Goal: Check status: Check status

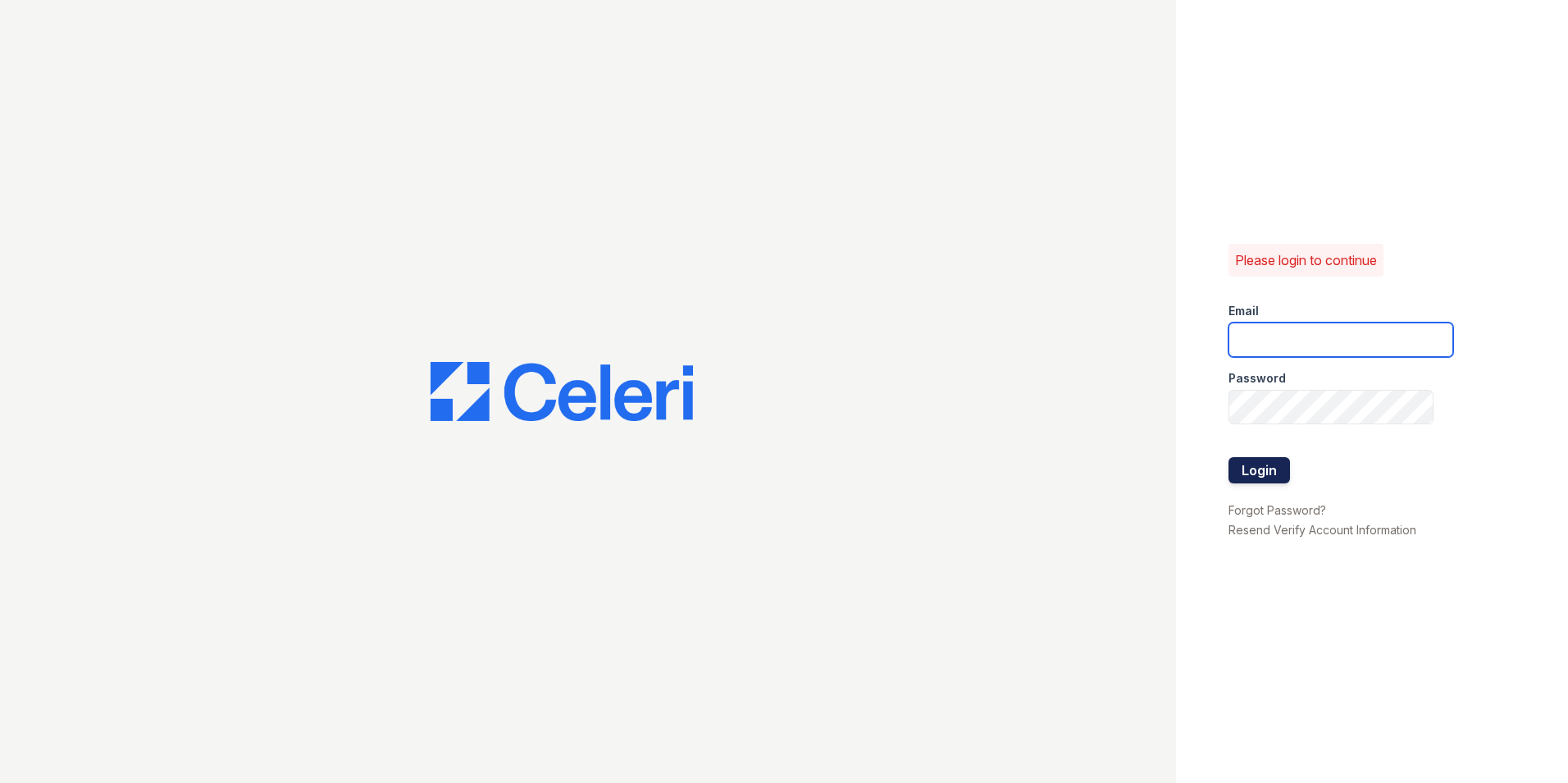
type input "[EMAIL_ADDRESS][DOMAIN_NAME]"
click at [1270, 470] on button "Login" at bounding box center [1259, 470] width 61 height 26
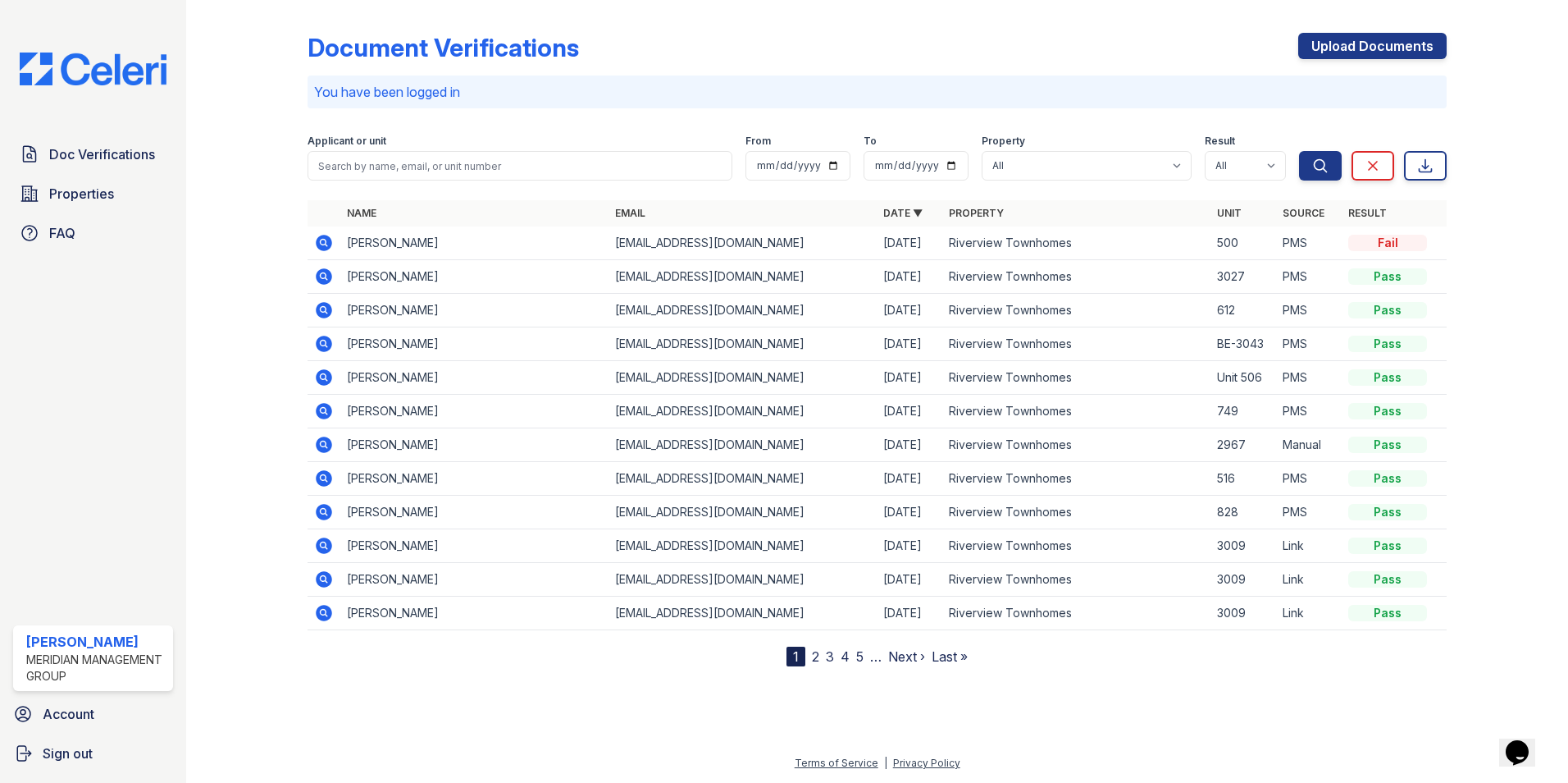
click at [315, 238] on icon at bounding box center [324, 243] width 20 height 20
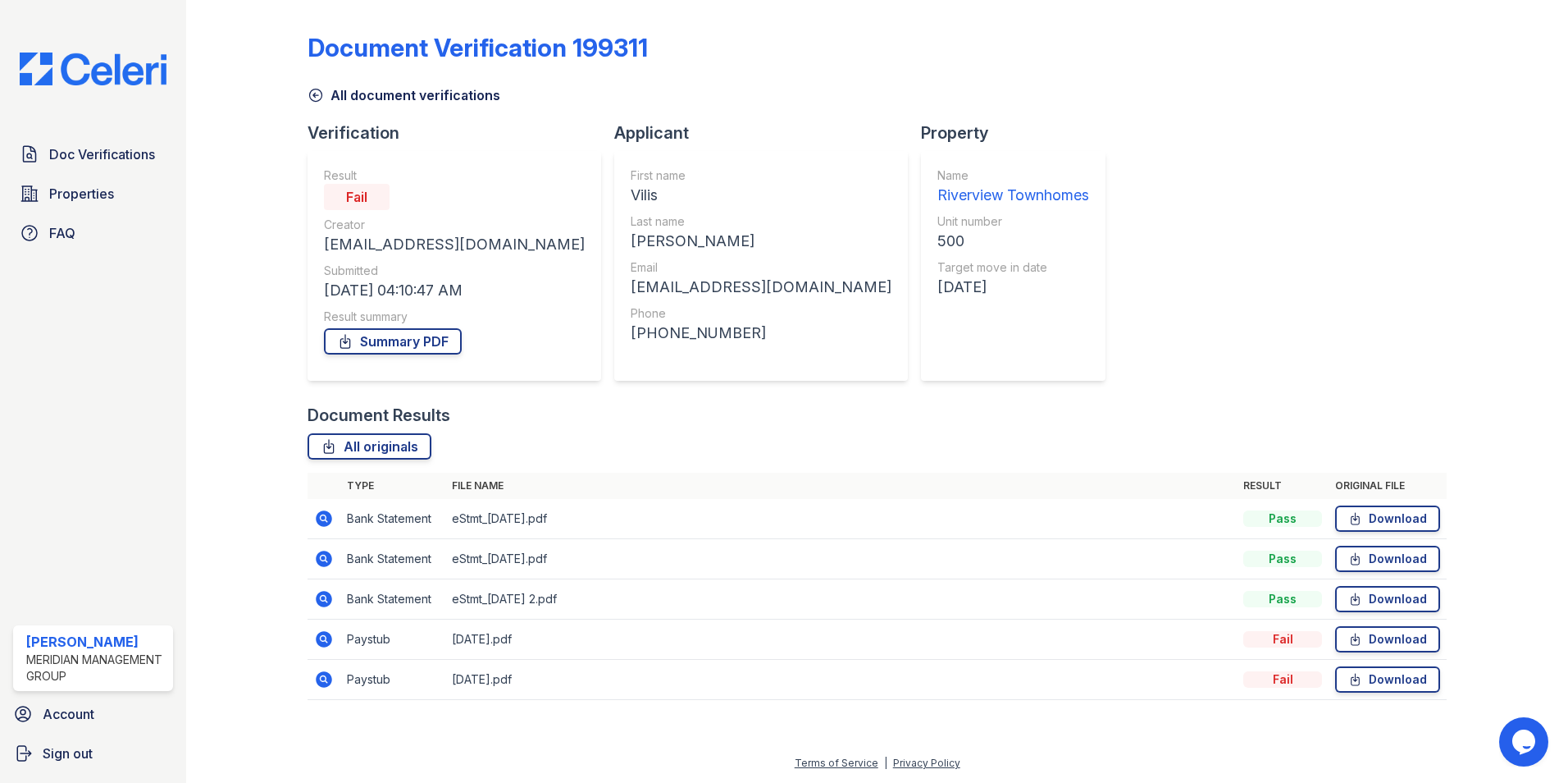
click at [324, 644] on icon at bounding box center [324, 639] width 16 height 16
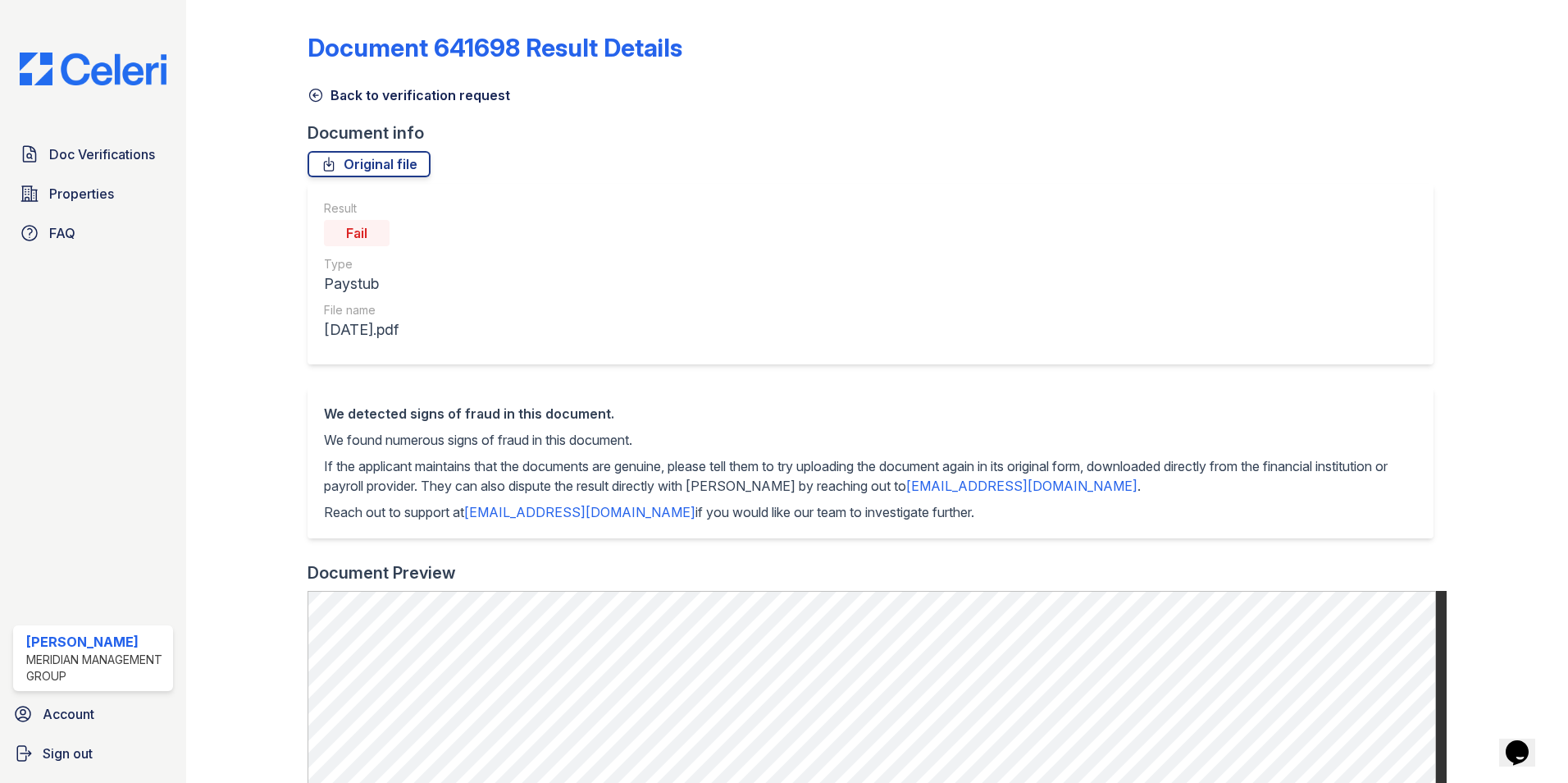
click at [315, 96] on icon at bounding box center [316, 95] width 16 height 16
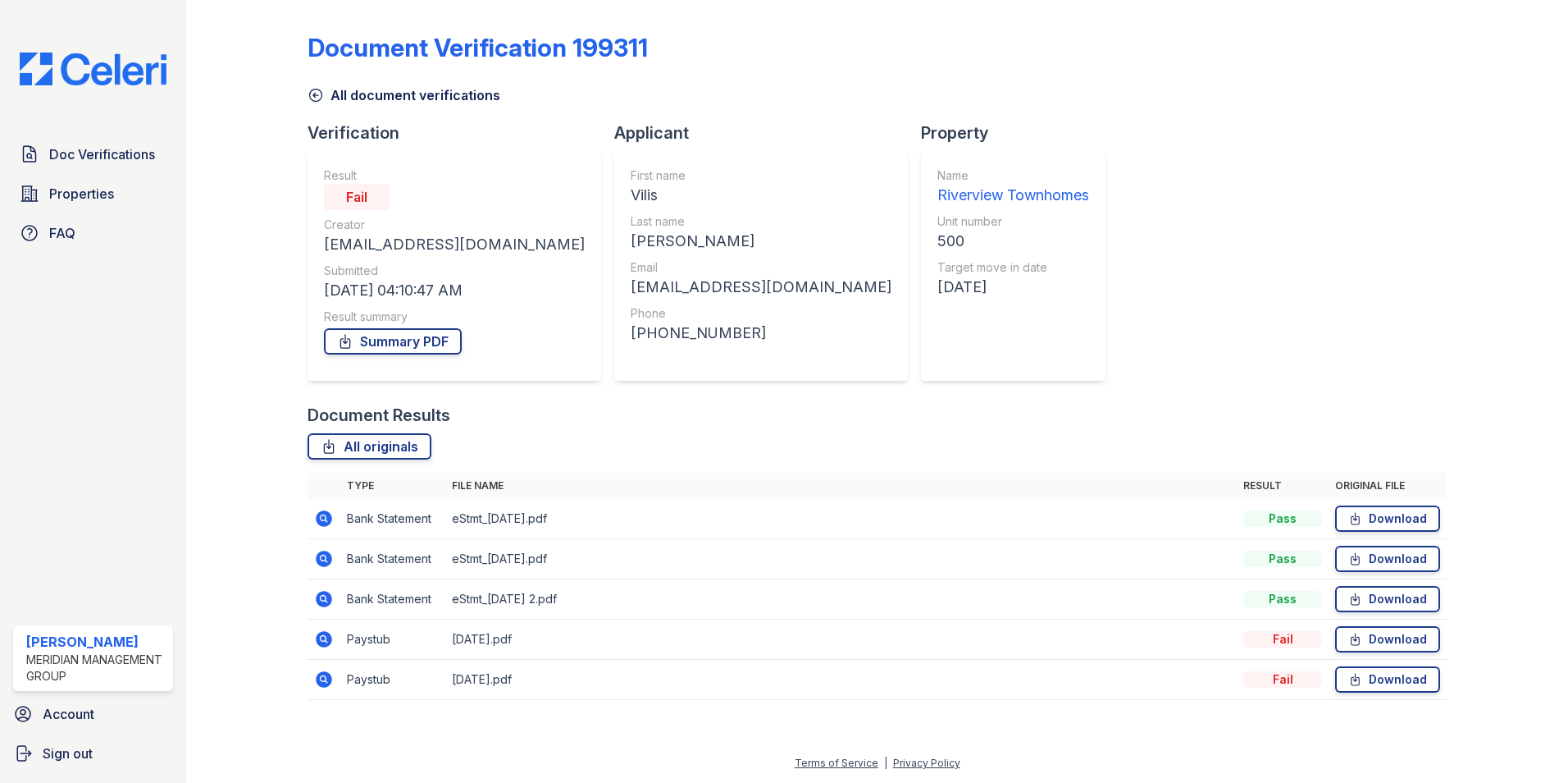
click at [314, 91] on icon at bounding box center [316, 95] width 16 height 16
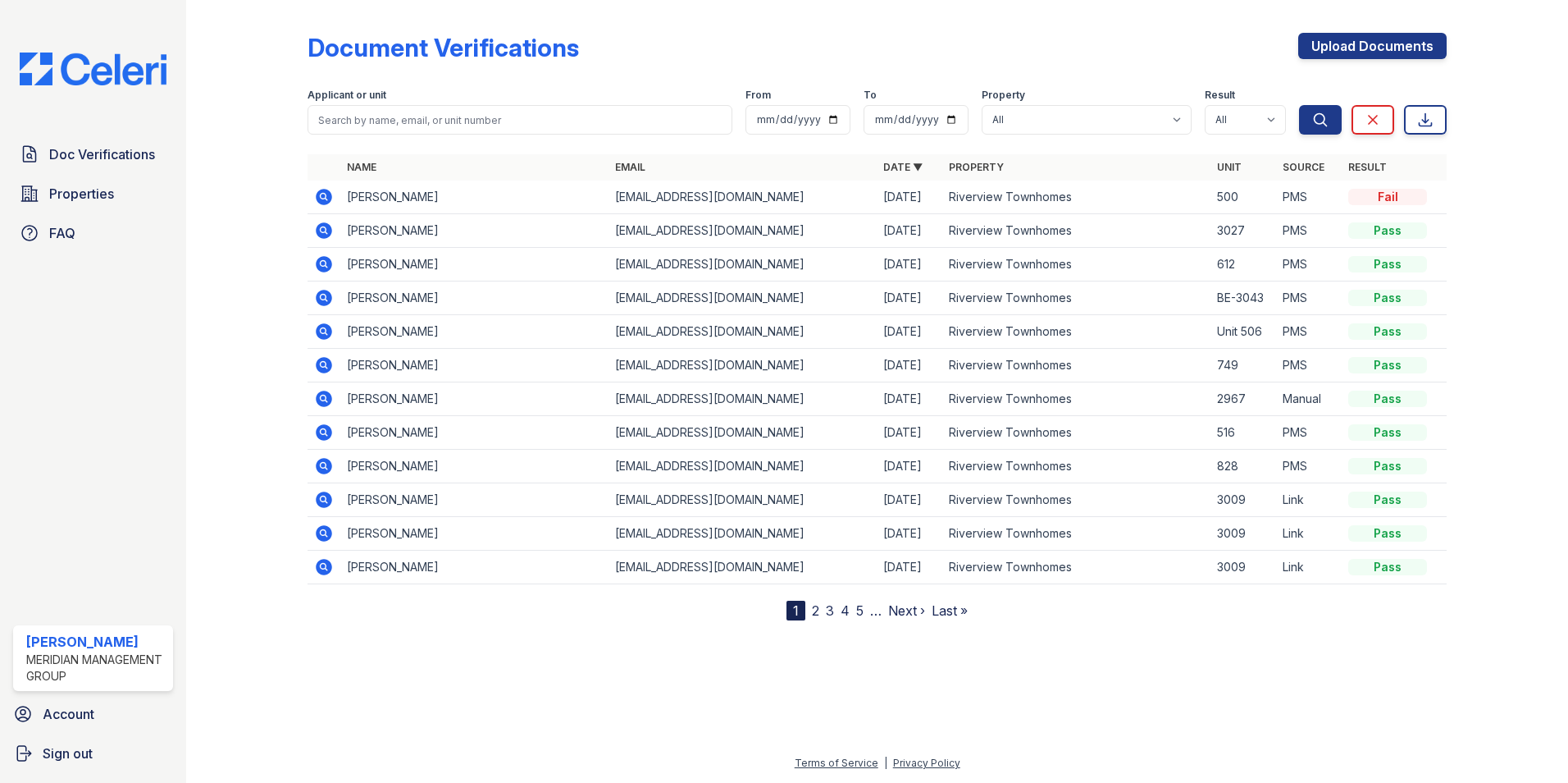
click at [326, 327] on icon at bounding box center [324, 331] width 16 height 16
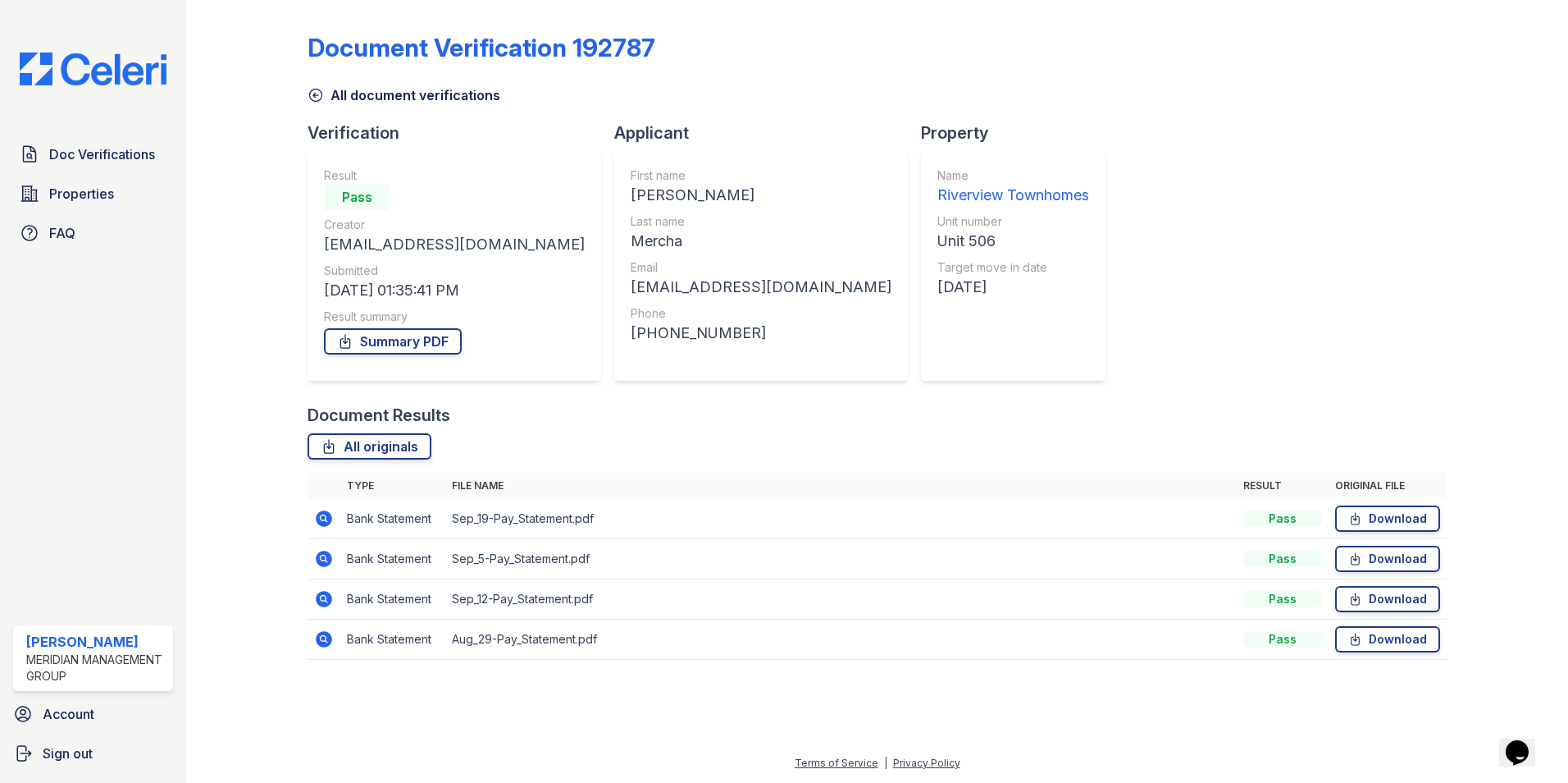
click at [325, 516] on icon at bounding box center [324, 518] width 20 height 20
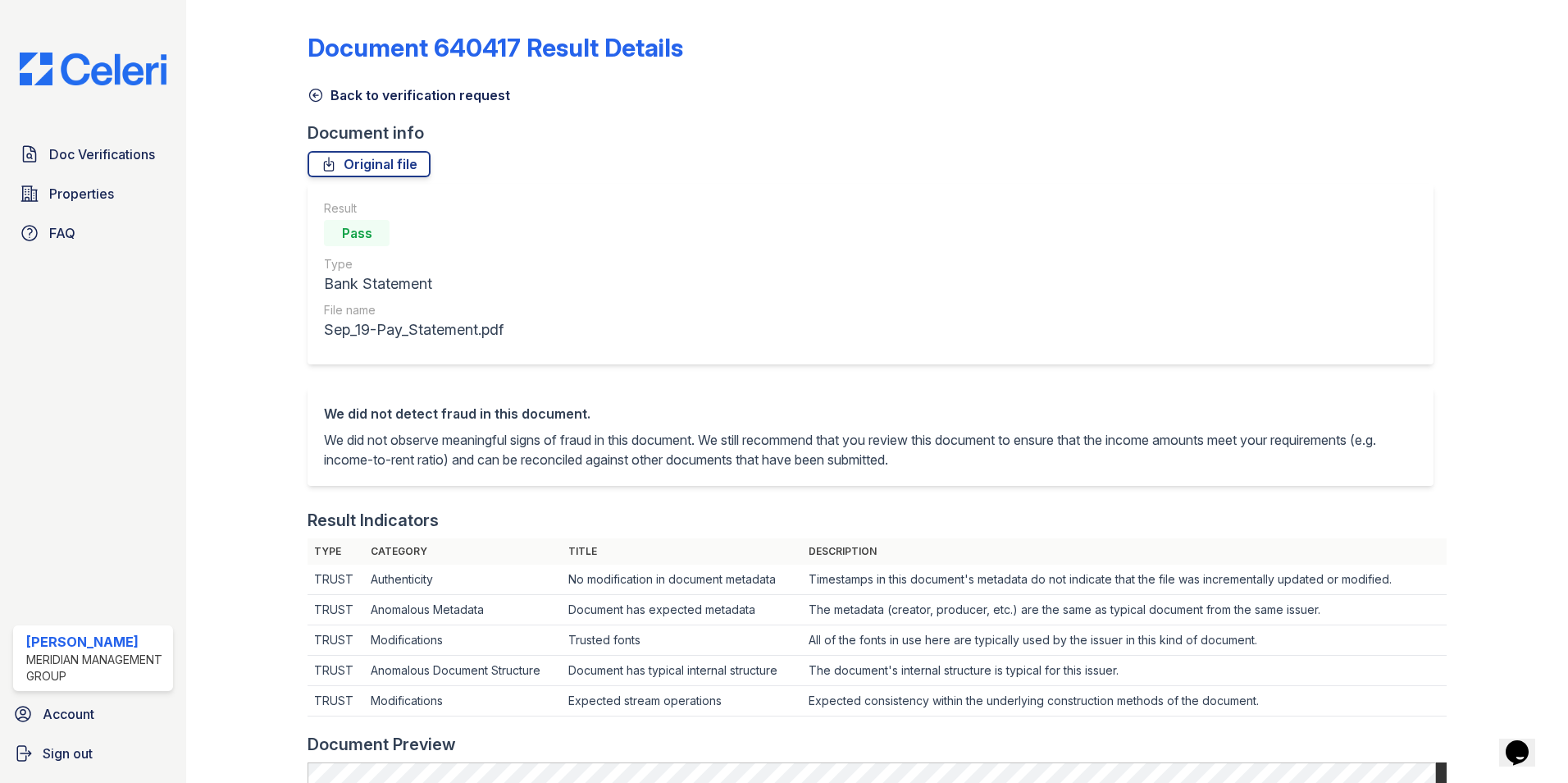
click at [310, 103] on icon at bounding box center [316, 95] width 16 height 16
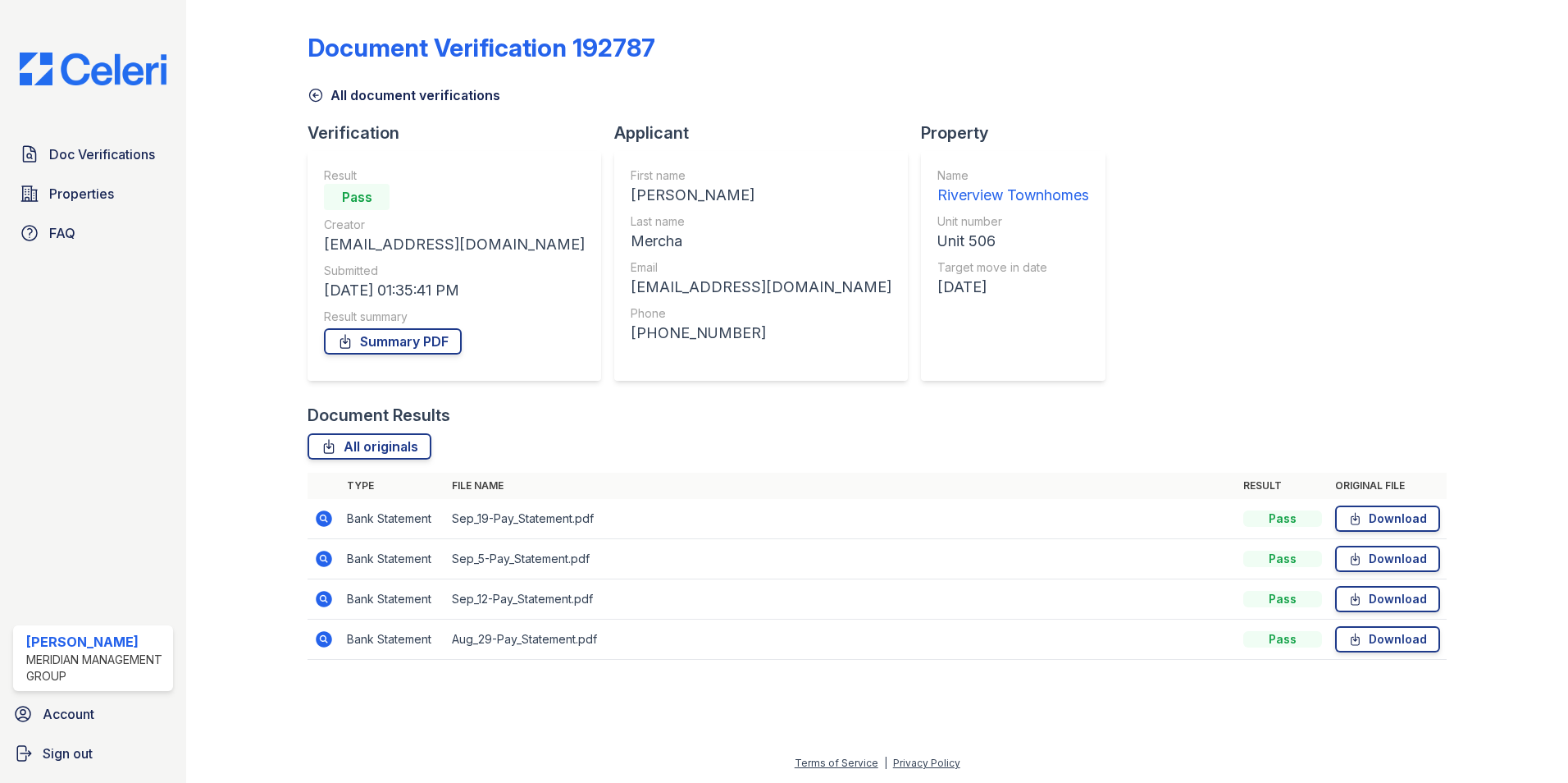
click at [319, 562] on icon at bounding box center [324, 559] width 16 height 16
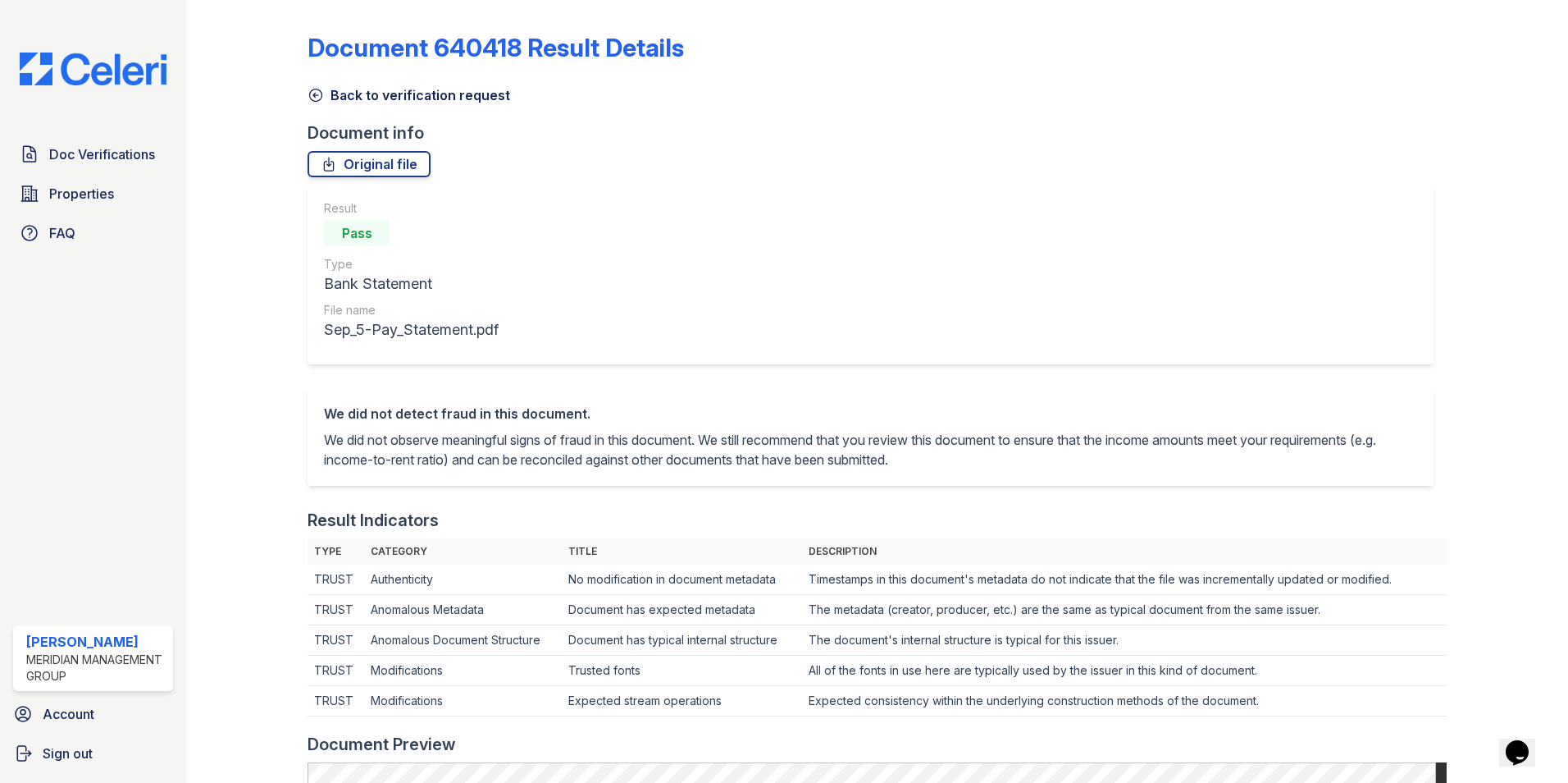
click at [316, 99] on icon at bounding box center [316, 95] width 16 height 16
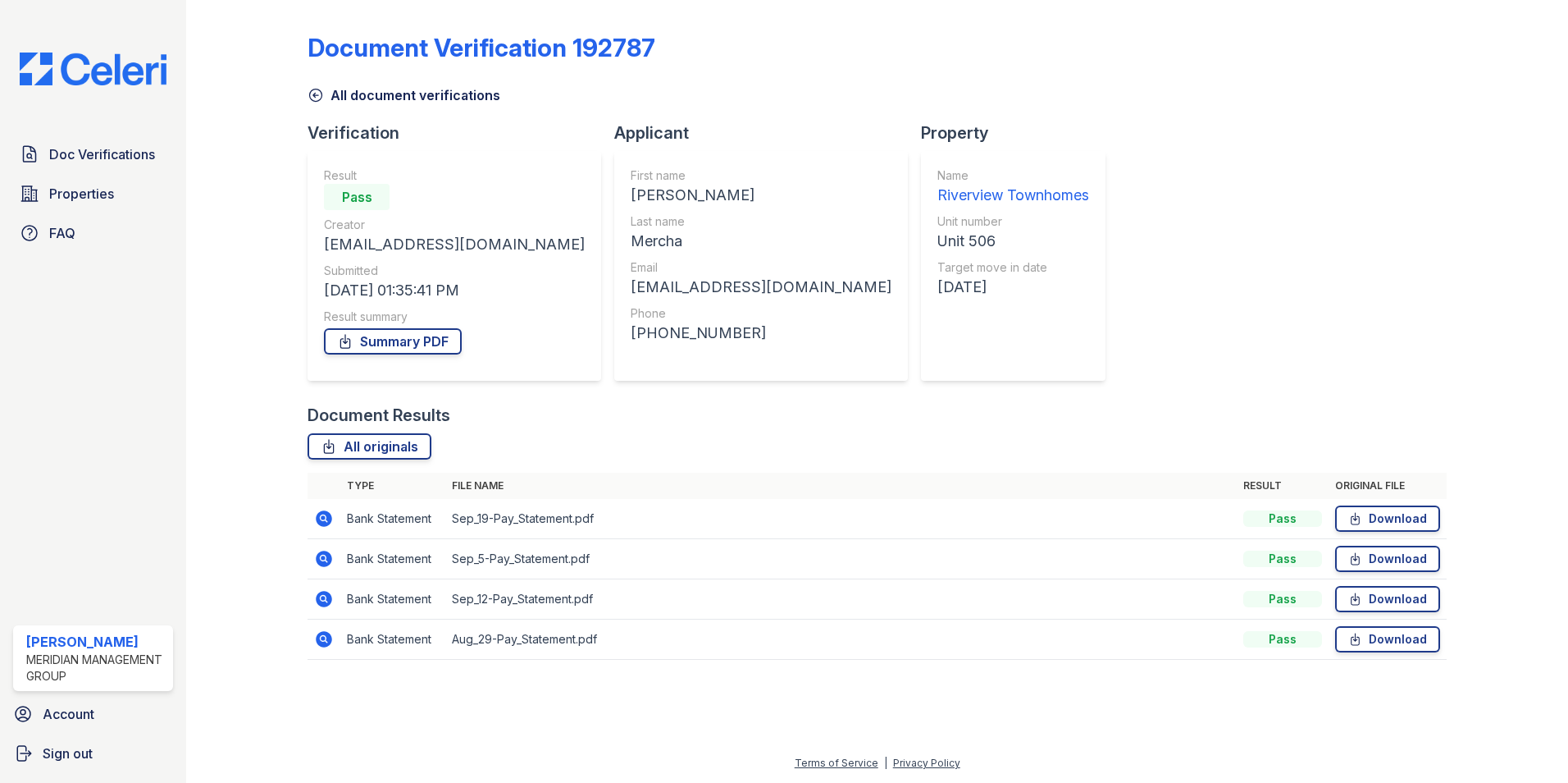
click at [322, 606] on icon at bounding box center [324, 599] width 16 height 16
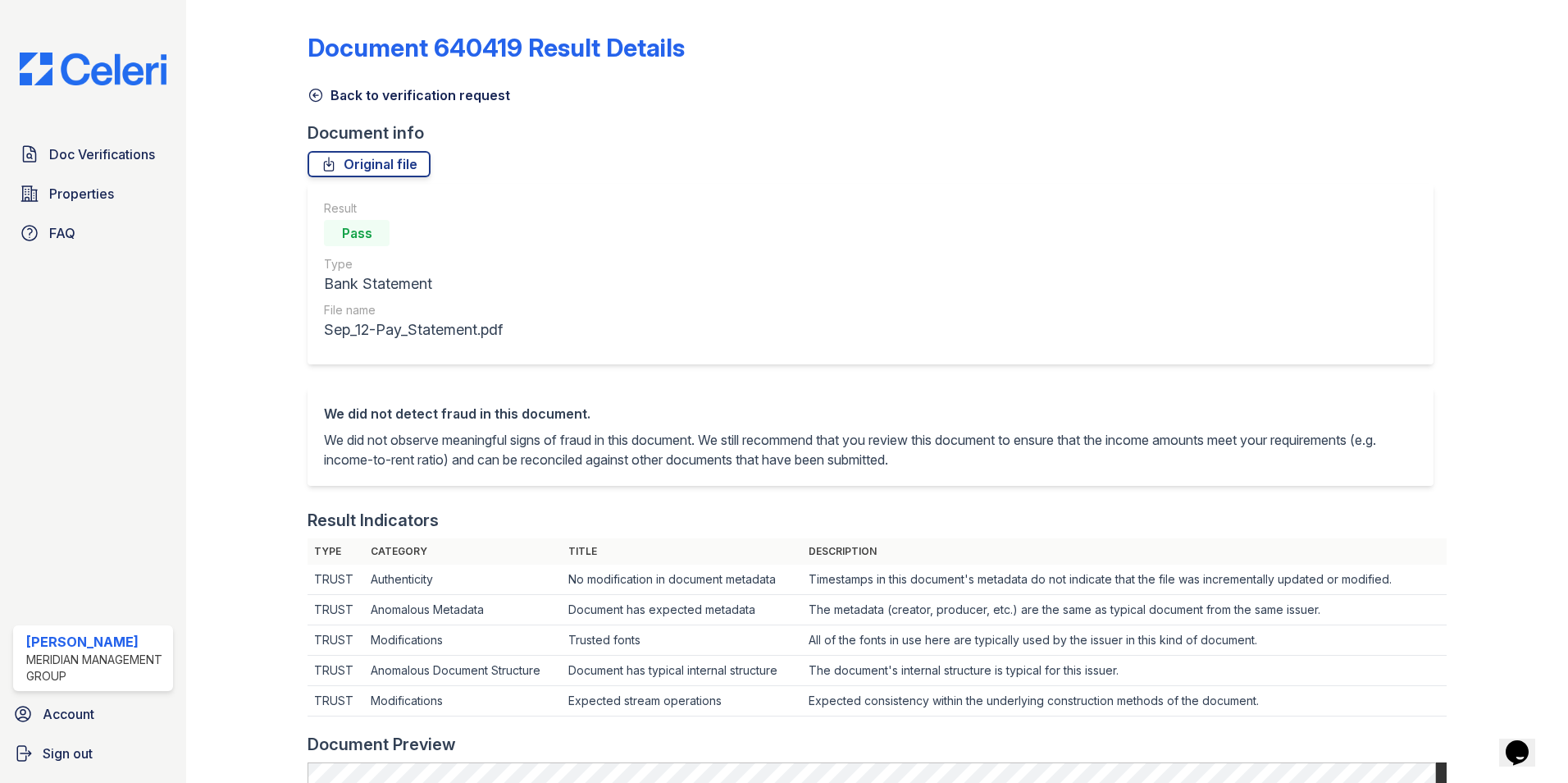
click at [315, 102] on icon at bounding box center [317, 95] width 13 height 13
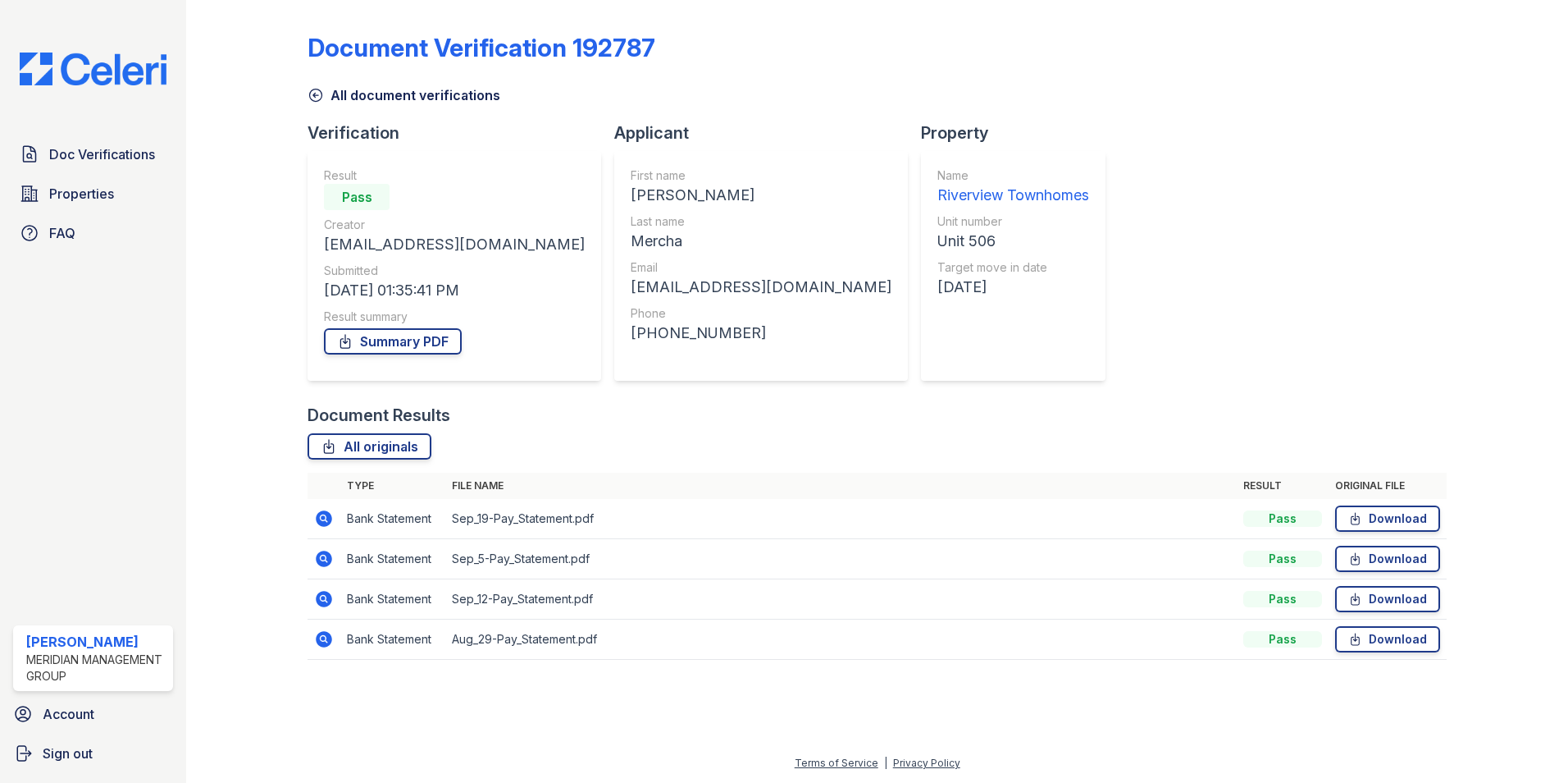
click at [330, 635] on icon at bounding box center [324, 639] width 16 height 16
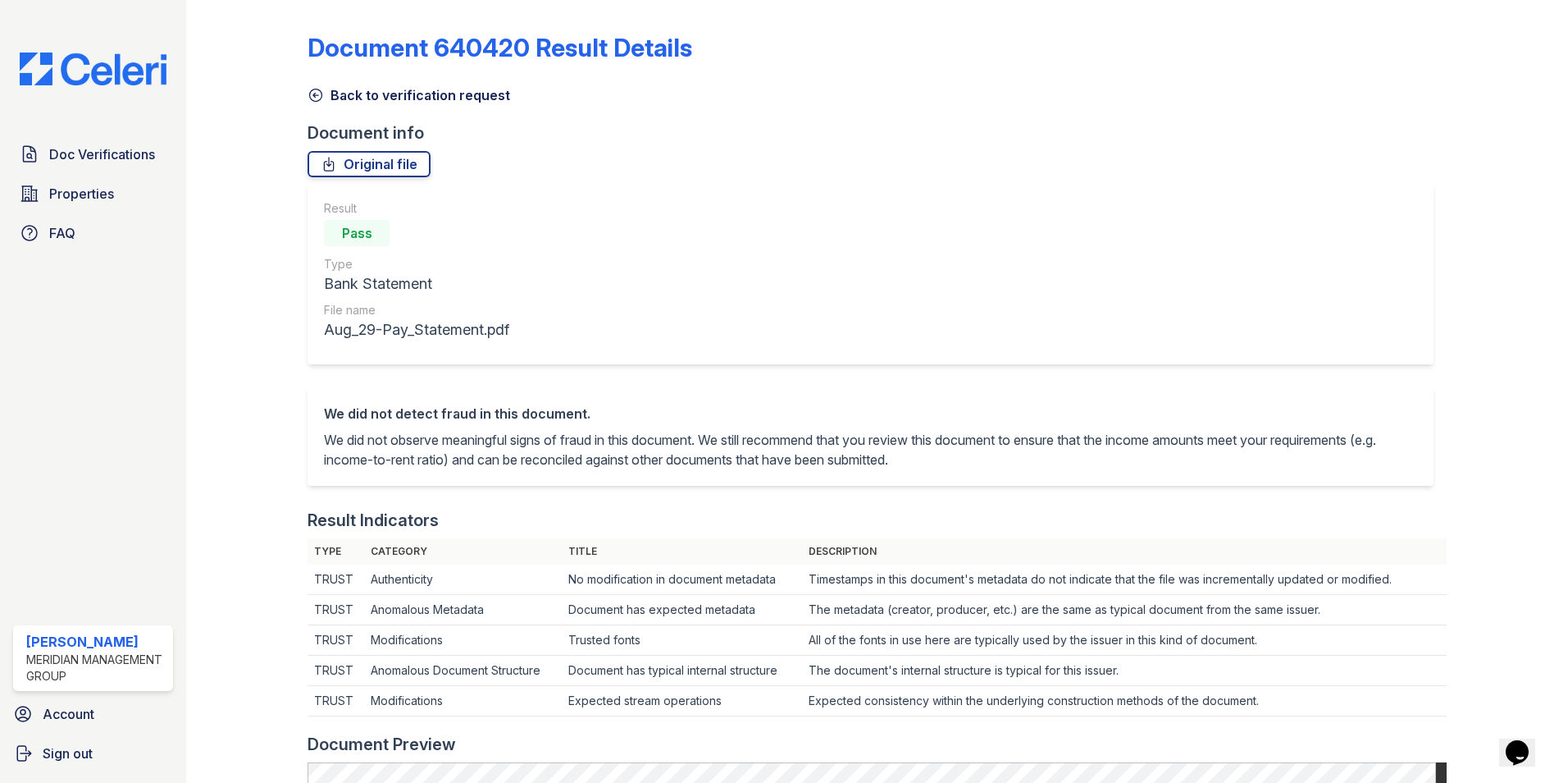
click at [300, 101] on div at bounding box center [260, 776] width 95 height 1539
click at [321, 99] on icon at bounding box center [316, 95] width 16 height 16
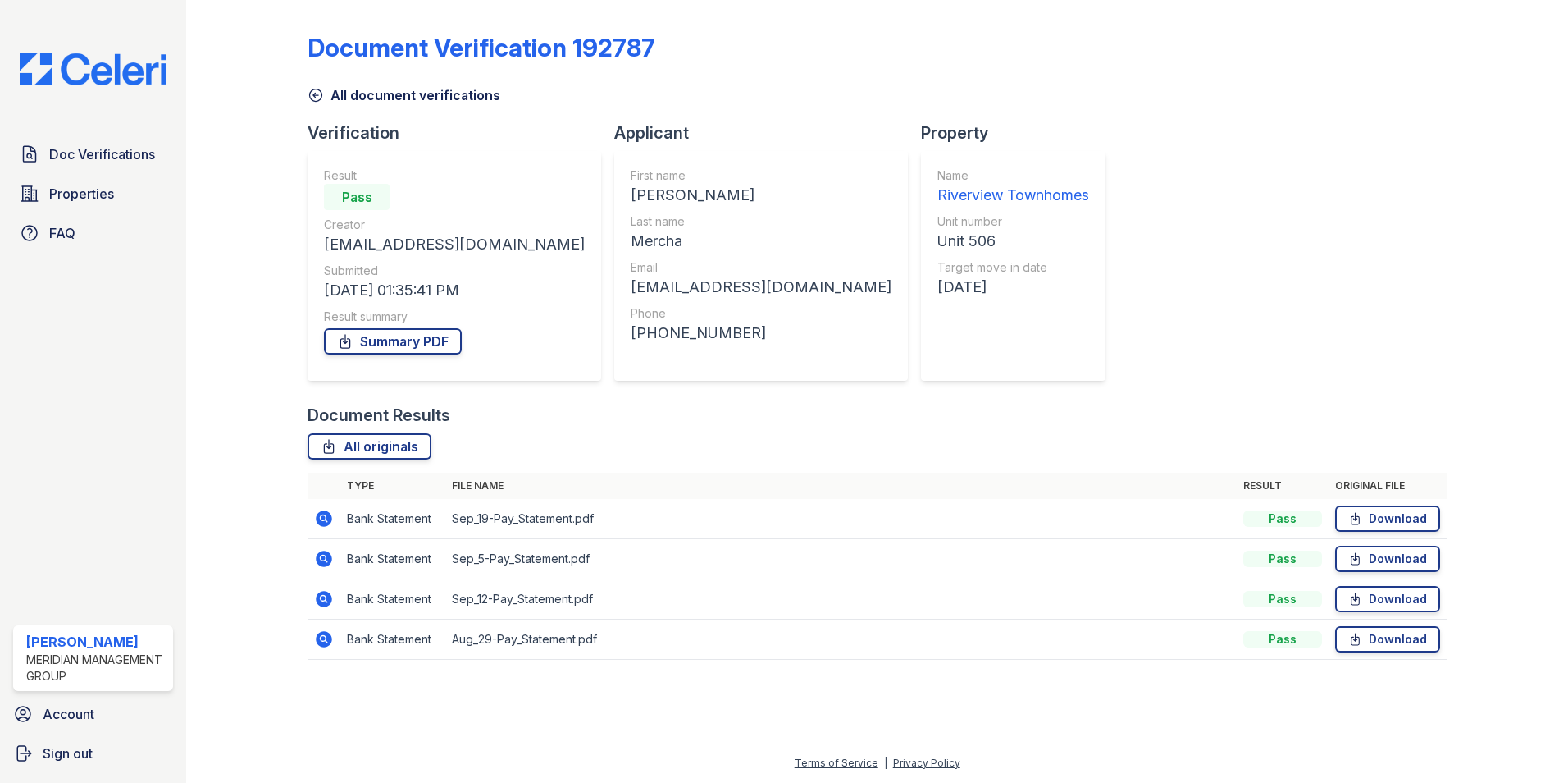
click at [312, 99] on icon at bounding box center [316, 95] width 16 height 16
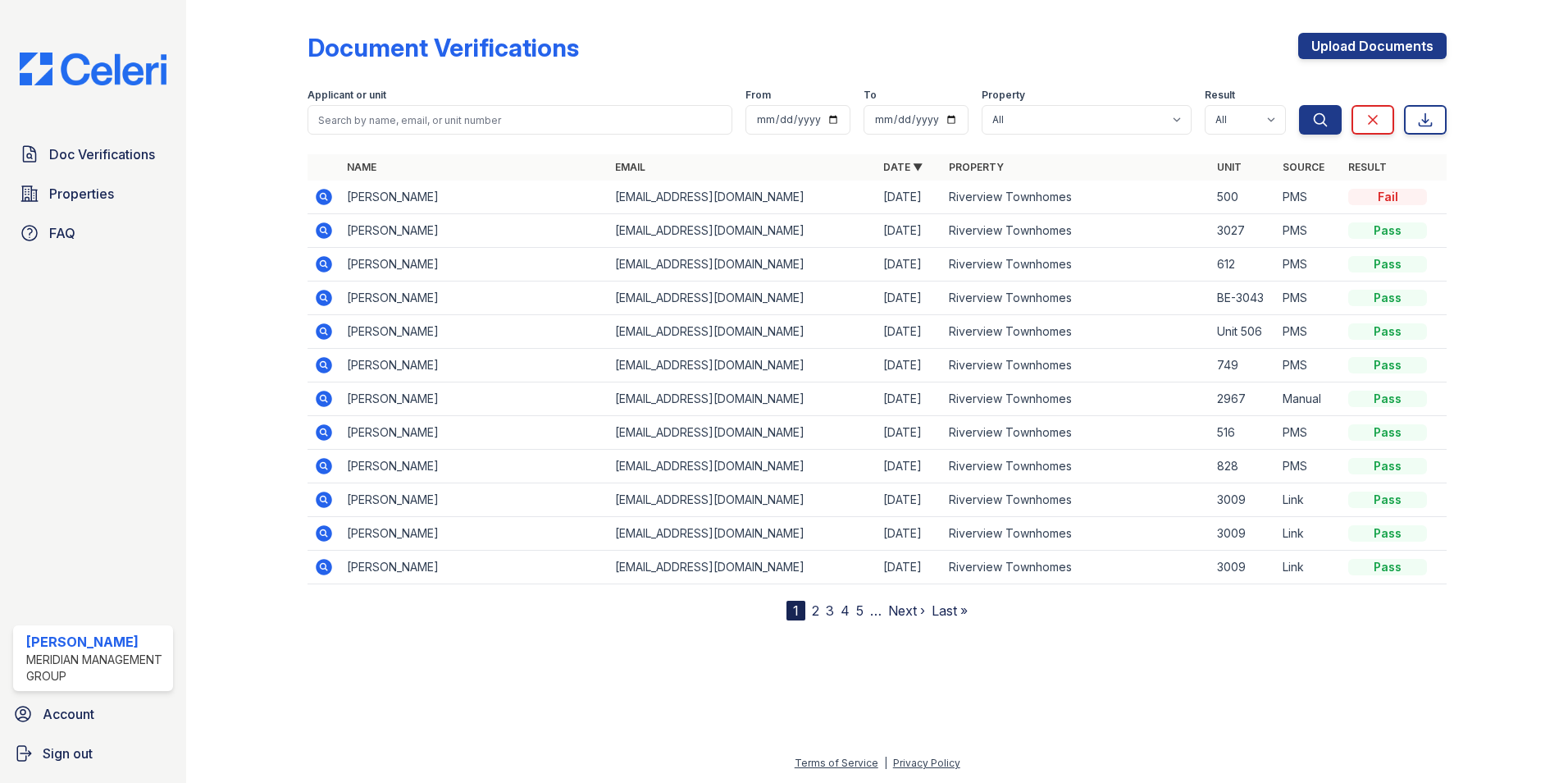
click at [326, 194] on icon at bounding box center [324, 197] width 20 height 20
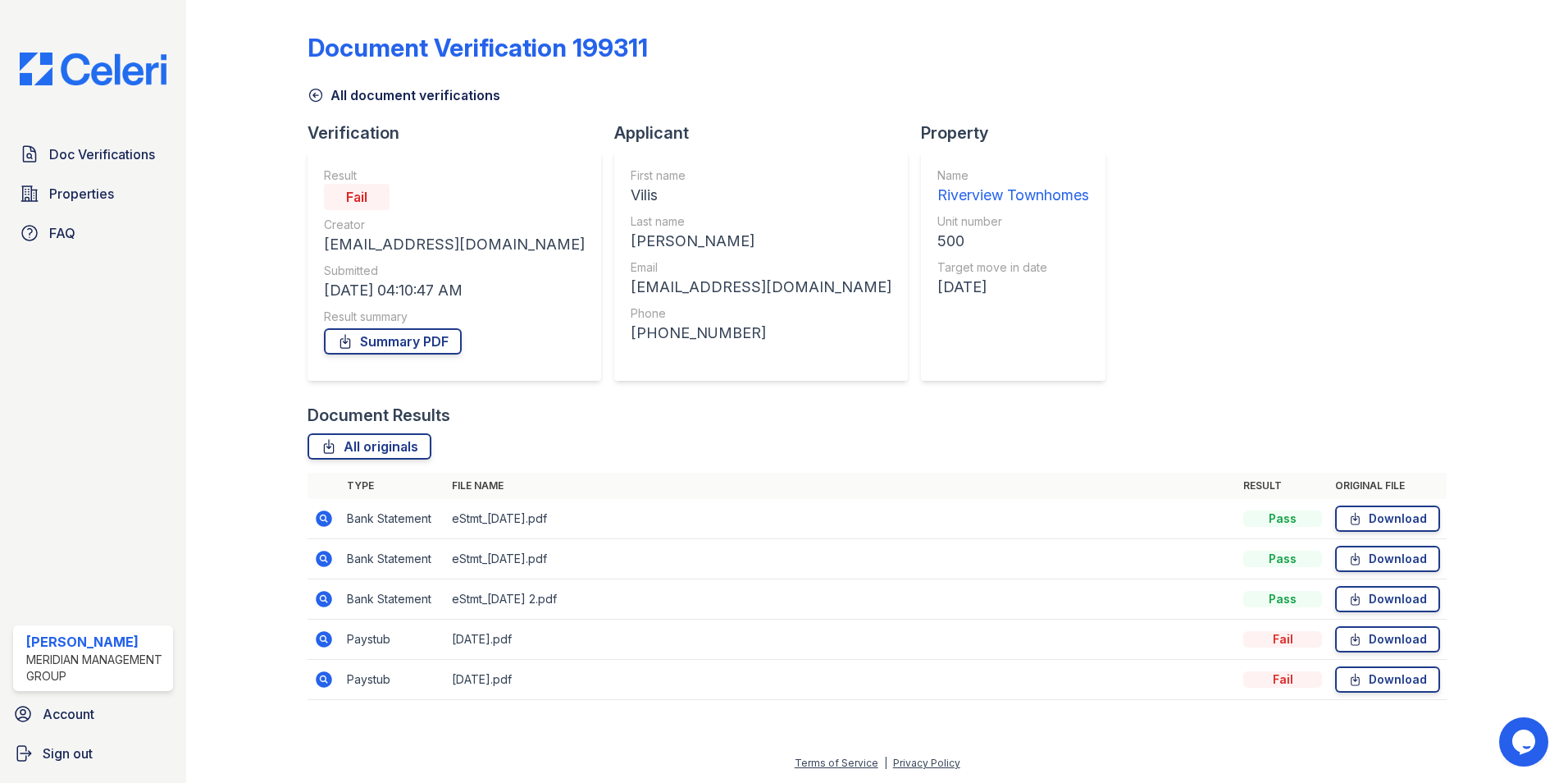
click at [318, 645] on icon at bounding box center [324, 639] width 20 height 20
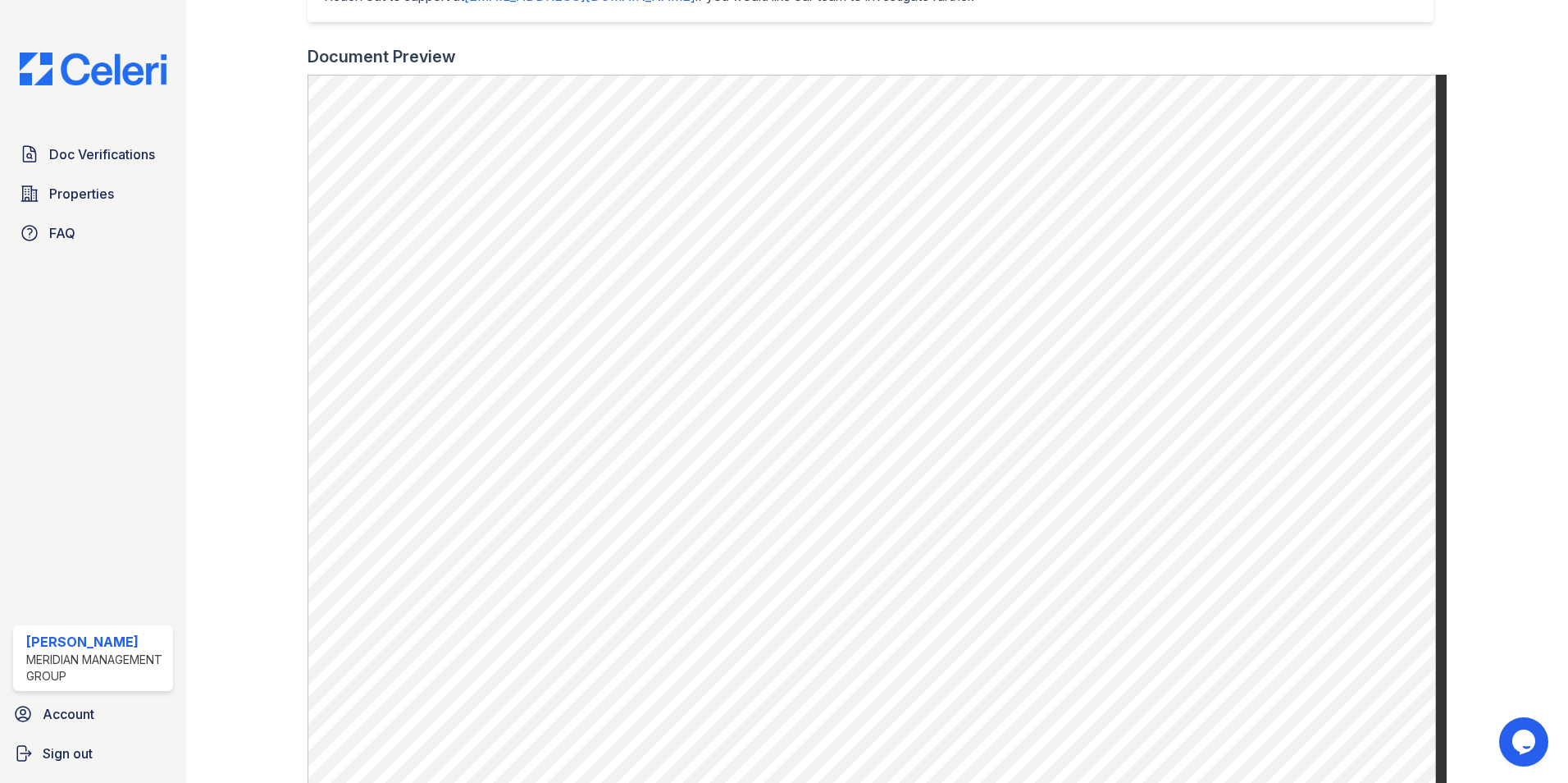
scroll to position [319, 0]
